Goal: Task Accomplishment & Management: Manage account settings

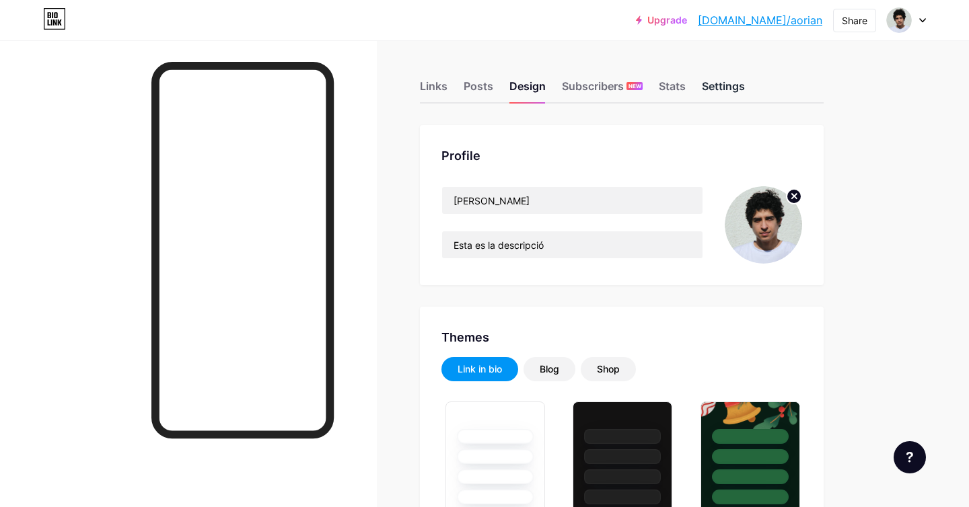
click at [728, 89] on div "Settings" at bounding box center [723, 90] width 43 height 24
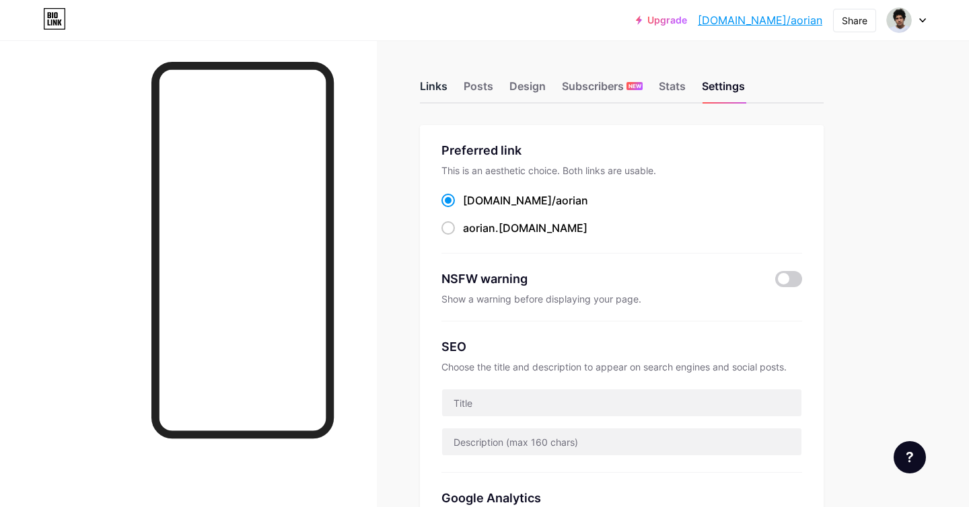
click at [438, 84] on div "Links" at bounding box center [434, 90] width 28 height 24
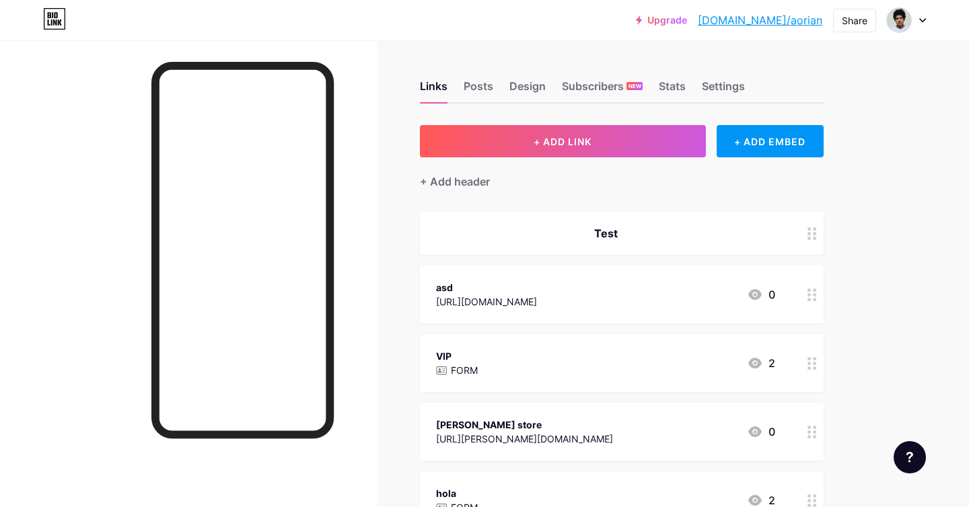
click at [764, 160] on div "+ Add header" at bounding box center [622, 173] width 404 height 33
click at [758, 144] on div "+ ADD EMBED" at bounding box center [769, 141] width 107 height 32
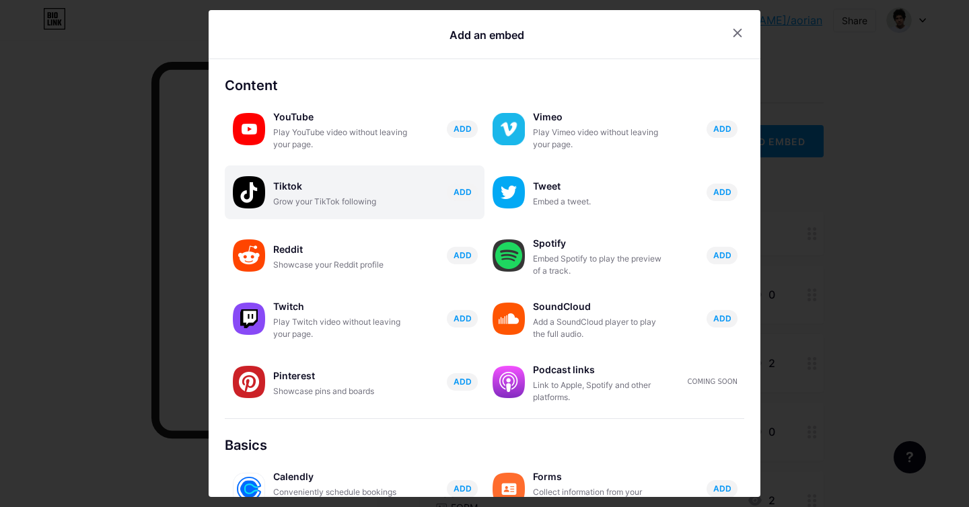
click at [283, 206] on div "Grow your TikTok following" at bounding box center [340, 202] width 135 height 12
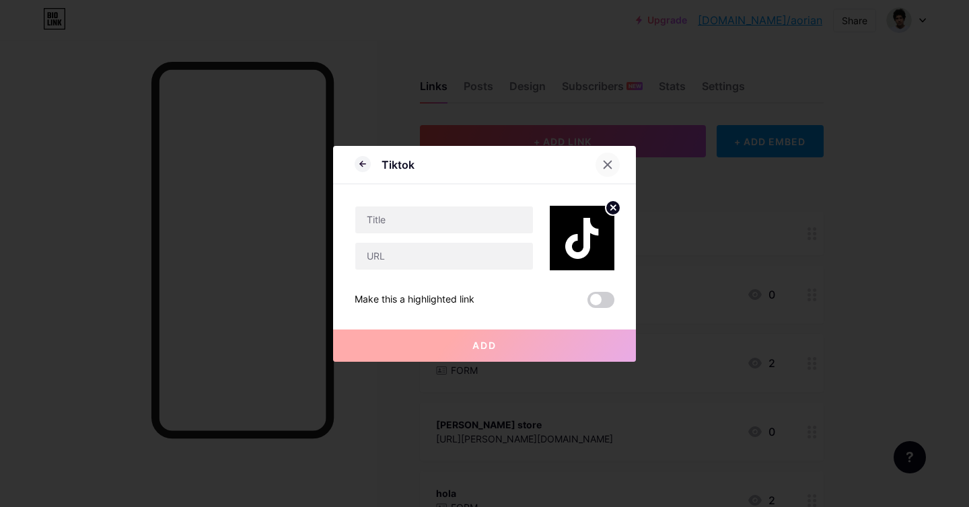
click at [603, 163] on icon at bounding box center [607, 164] width 11 height 11
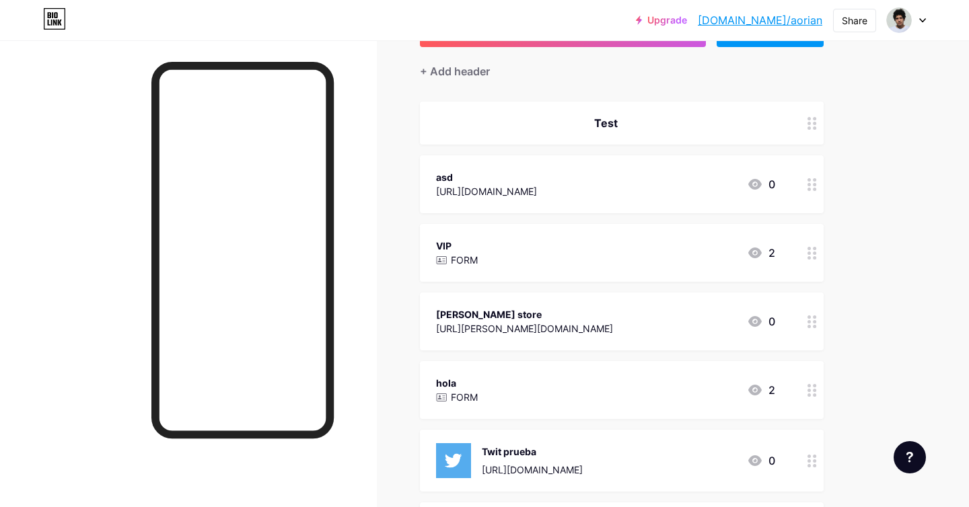
scroll to position [96, 0]
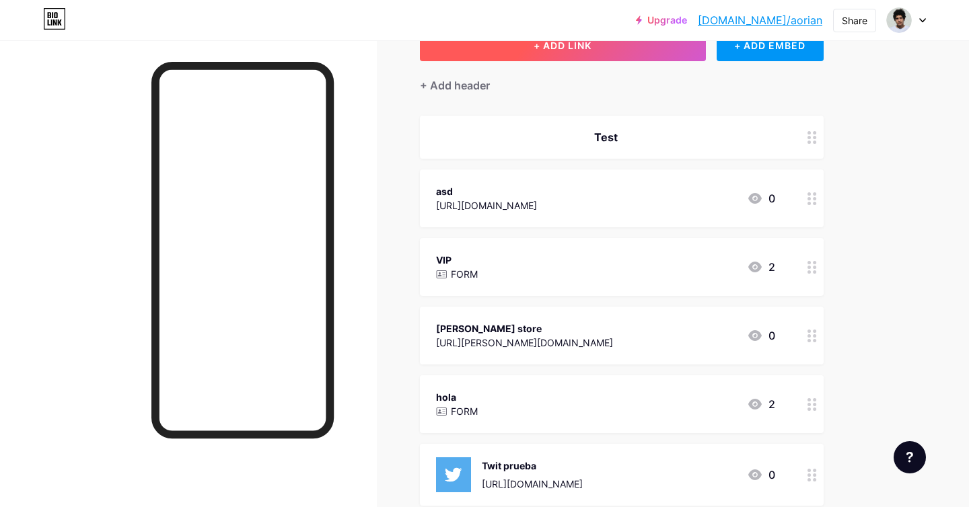
click at [637, 54] on button "+ ADD LINK" at bounding box center [563, 45] width 286 height 32
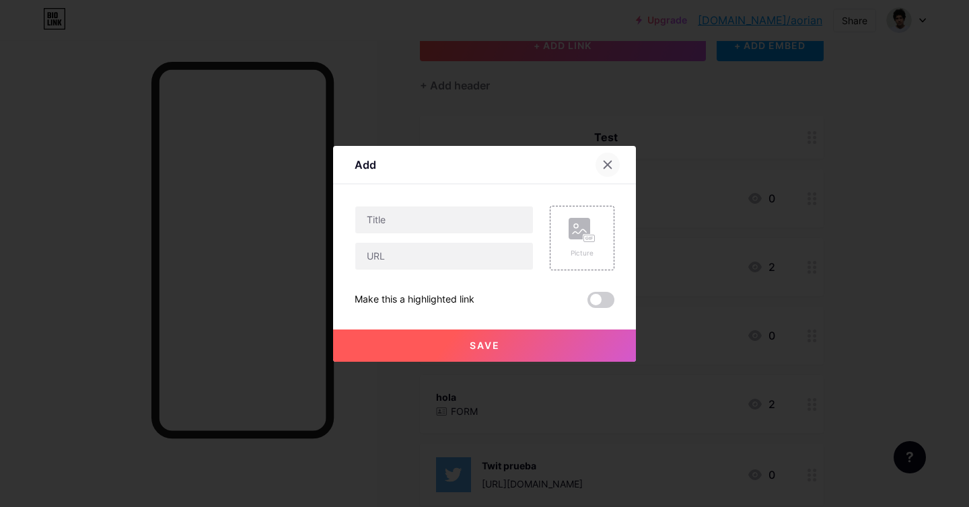
click at [608, 166] on icon at bounding box center [607, 164] width 7 height 7
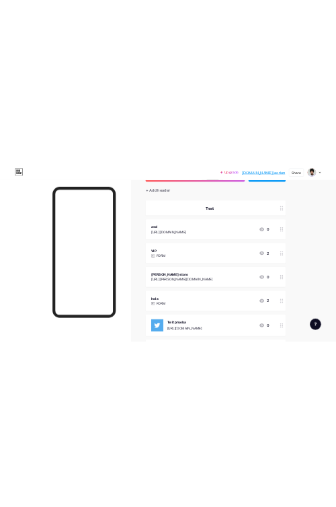
scroll to position [0, 0]
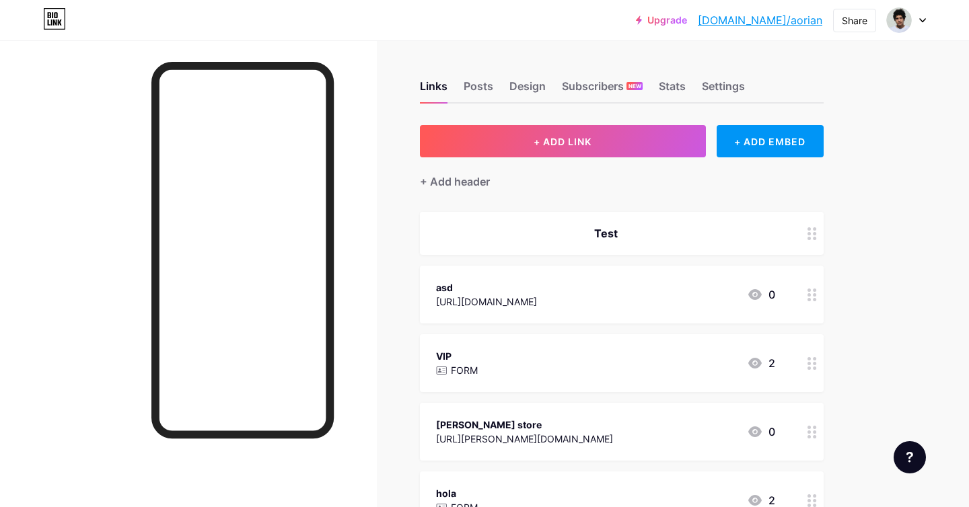
click at [921, 26] on div at bounding box center [906, 20] width 39 height 24
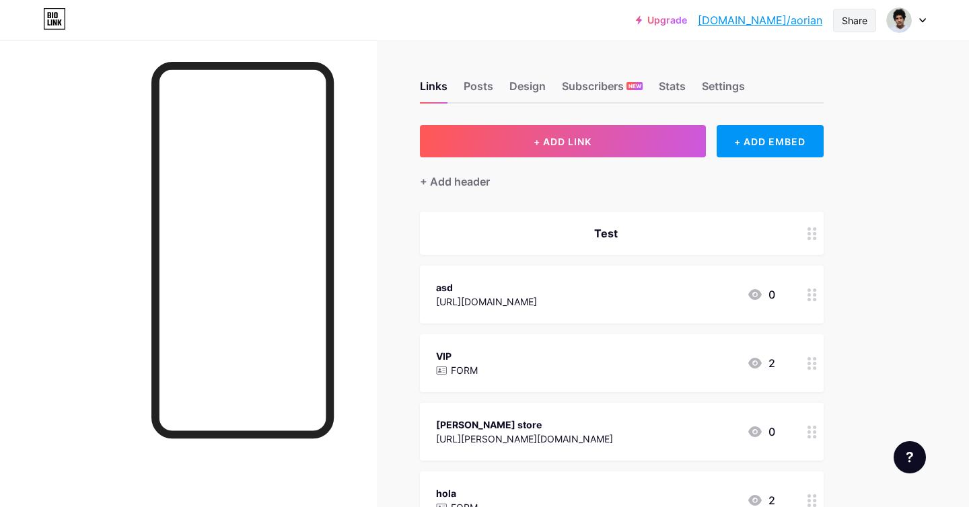
click at [850, 15] on div "Share" at bounding box center [854, 20] width 26 height 14
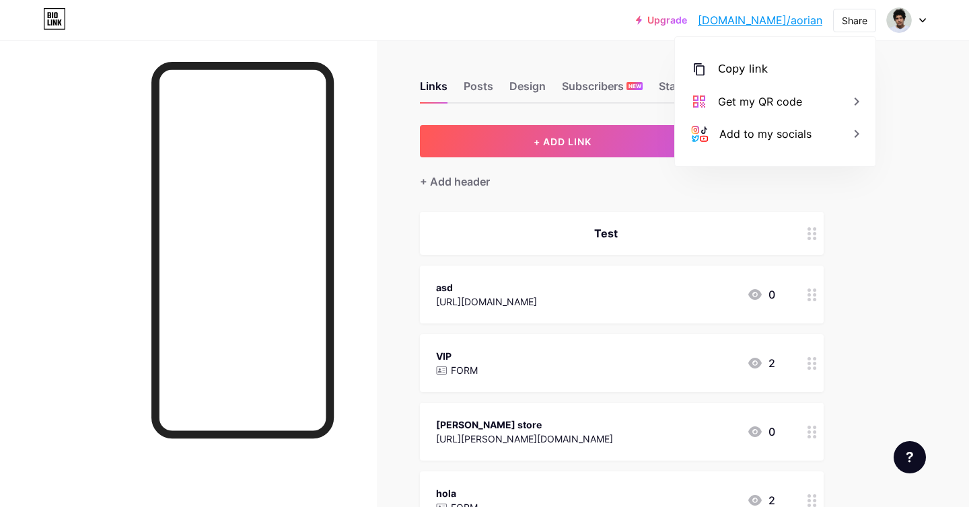
click at [928, 21] on div "Upgrade [DOMAIN_NAME]/aorian... [DOMAIN_NAME]/aorian Share Copy link [URL][DOMA…" at bounding box center [484, 20] width 969 height 24
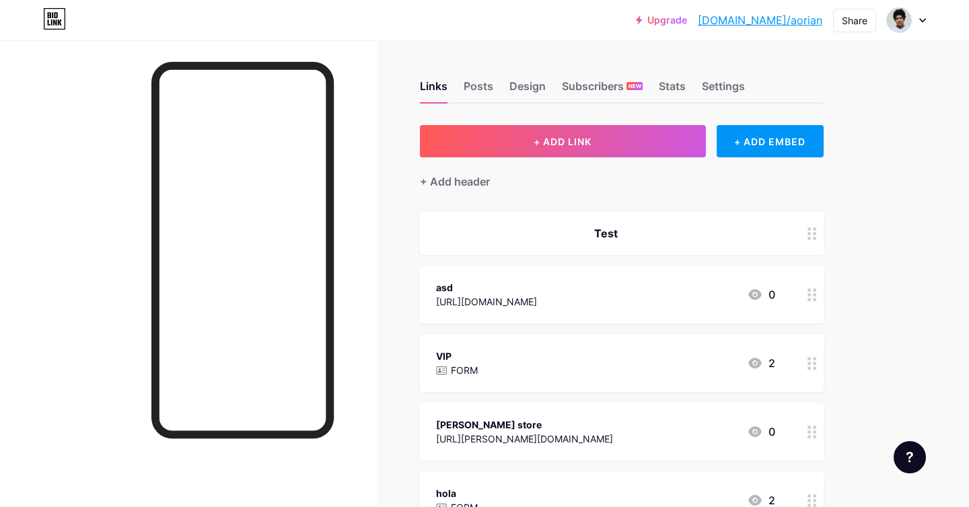
click at [921, 21] on icon at bounding box center [922, 20] width 7 height 5
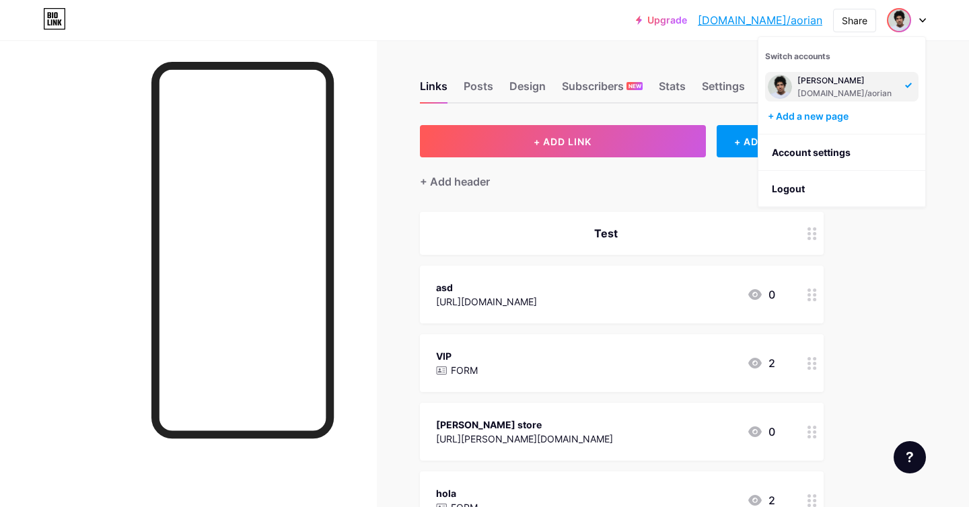
click at [921, 22] on icon at bounding box center [922, 20] width 7 height 5
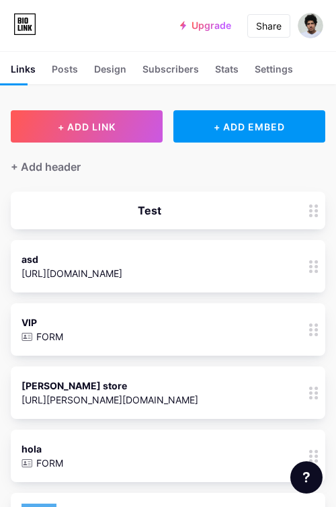
click at [308, 482] on icon at bounding box center [306, 477] width 7 height 11
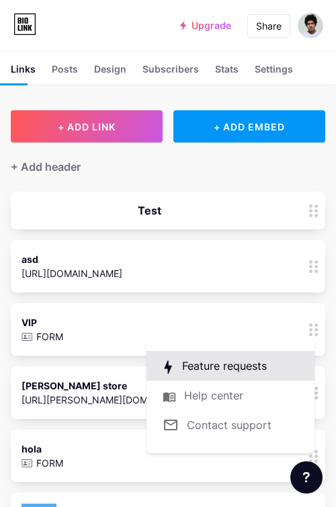
click at [250, 373] on link at bounding box center [231, 366] width 168 height 30
